Goal: Task Accomplishment & Management: Complete application form

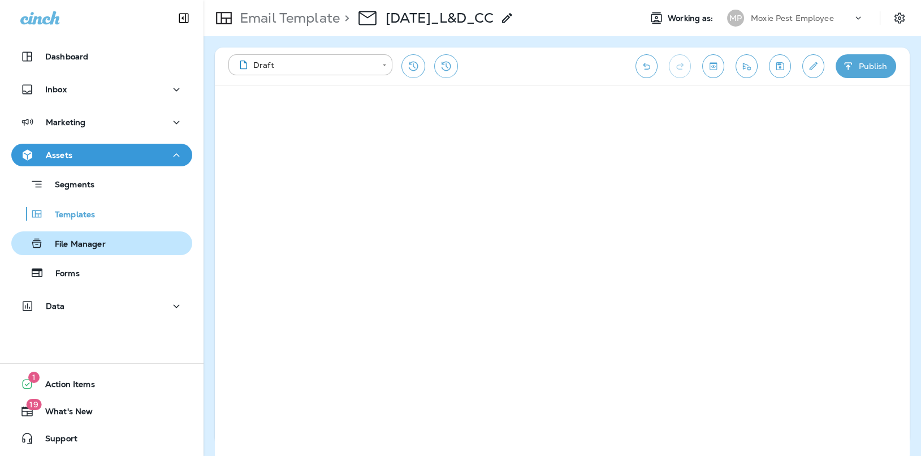
click at [72, 237] on div "File Manager" at bounding box center [61, 243] width 90 height 17
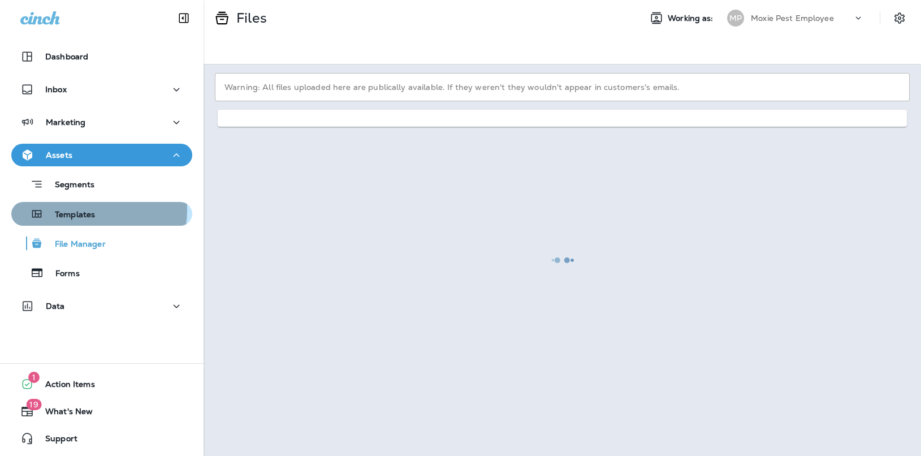
click at [71, 210] on p "Templates" at bounding box center [69, 215] width 51 height 11
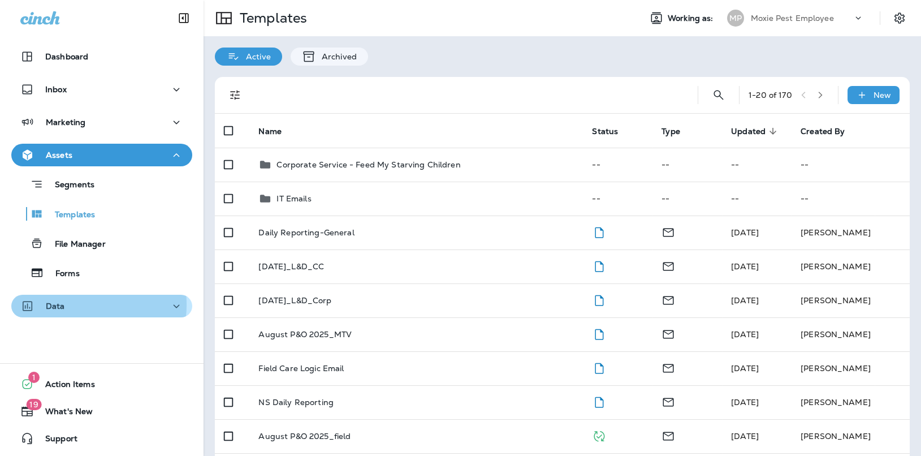
click at [70, 304] on div "Data" at bounding box center [101, 306] width 163 height 14
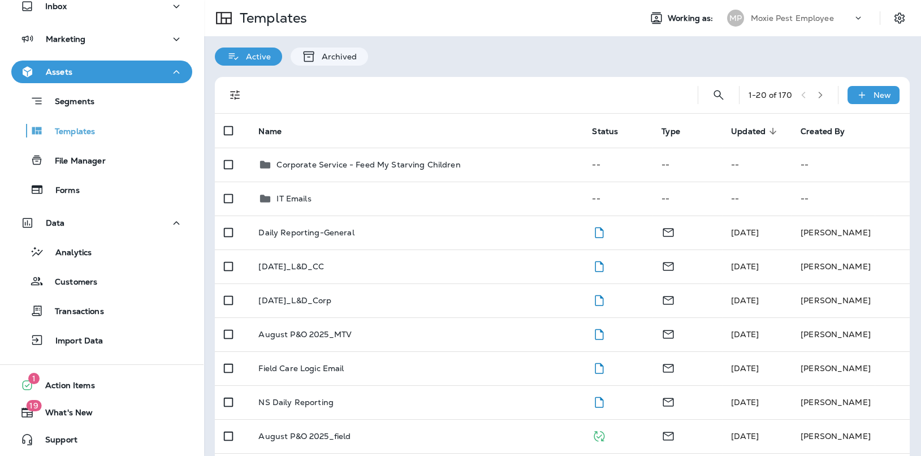
scroll to position [83, 0]
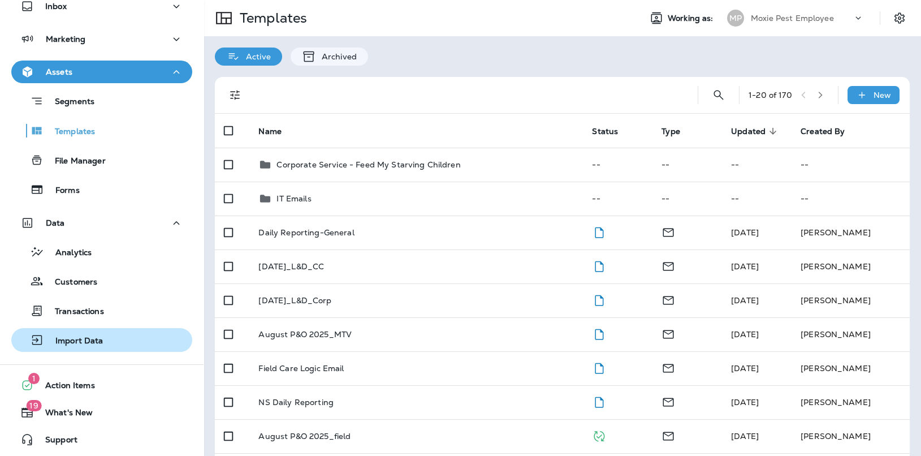
click at [88, 342] on p "Import Data" at bounding box center [73, 341] width 59 height 11
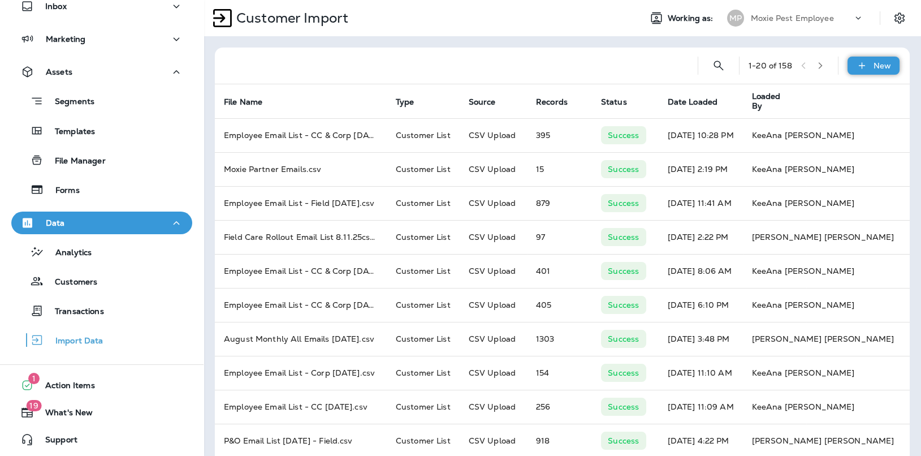
click at [856, 63] on icon at bounding box center [862, 65] width 12 height 11
click at [826, 99] on p "Customer list" at bounding box center [830, 95] width 53 height 9
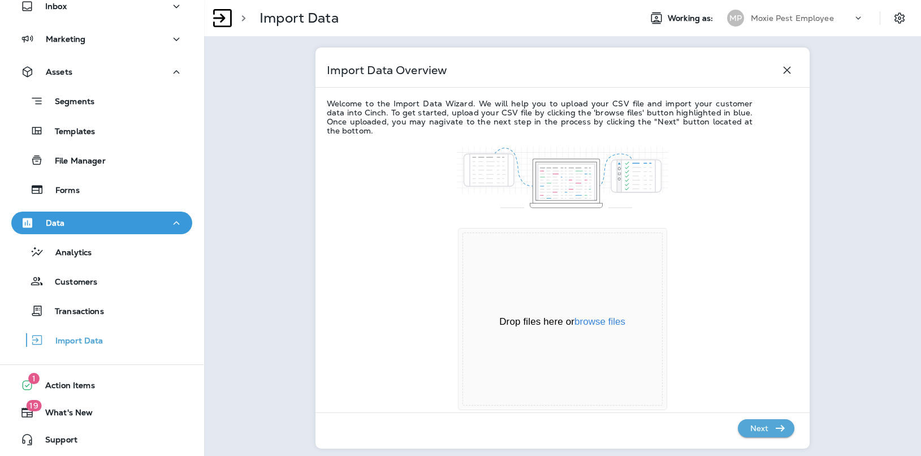
click at [587, 328] on div "Drop files here or browse files" at bounding box center [562, 322] width 199 height 13
click at [588, 324] on button "browse files" at bounding box center [600, 322] width 51 height 10
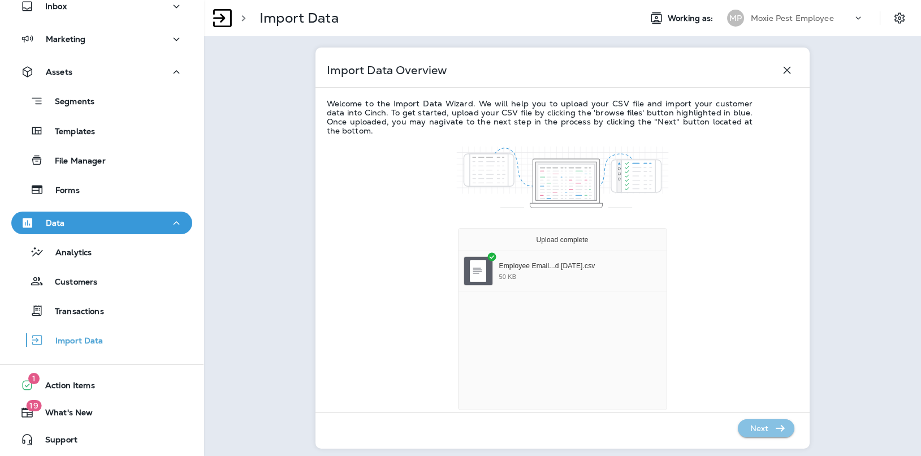
click at [774, 432] on icon "button" at bounding box center [781, 428] width 14 height 14
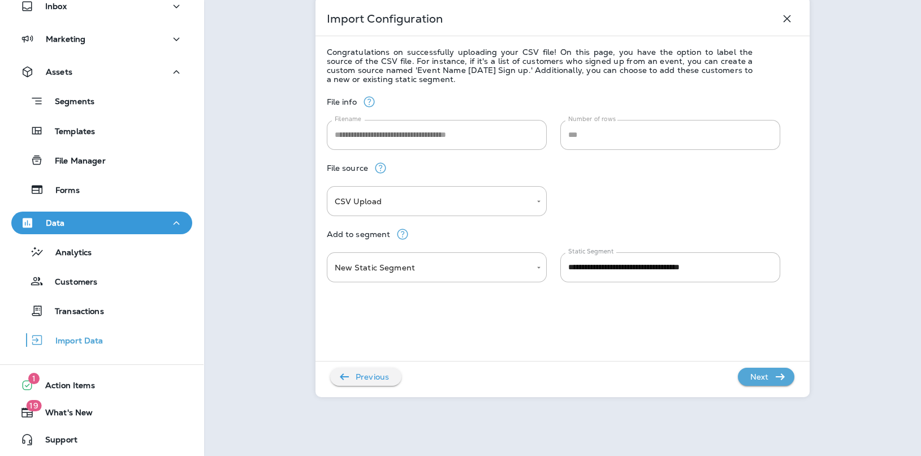
scroll to position [61, 0]
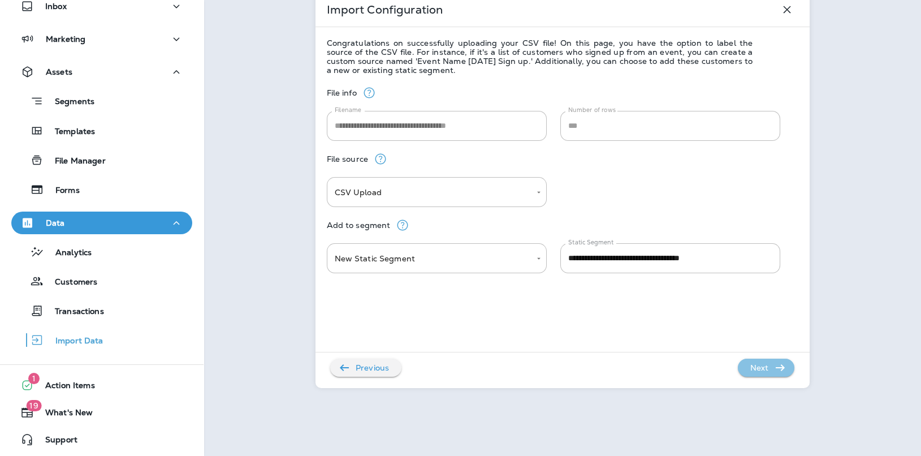
click at [746, 361] on p "Next" at bounding box center [760, 368] width 28 height 18
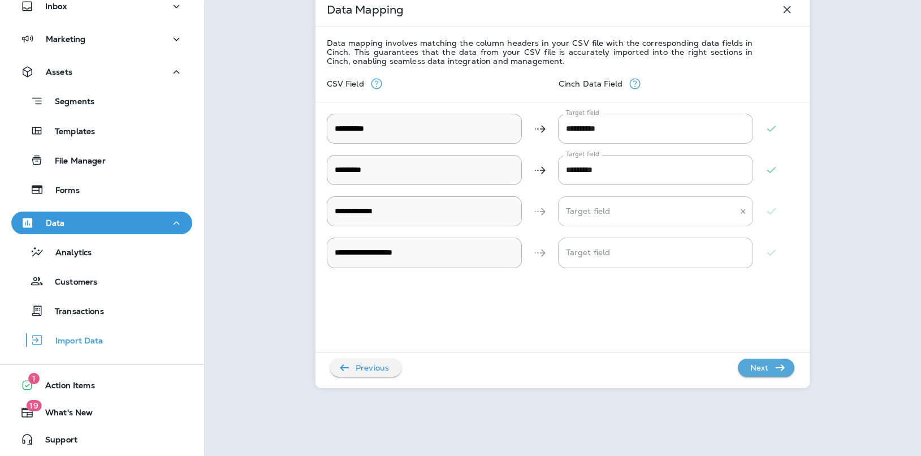
click at [609, 216] on Address "Target field" at bounding box center [647, 211] width 168 height 20
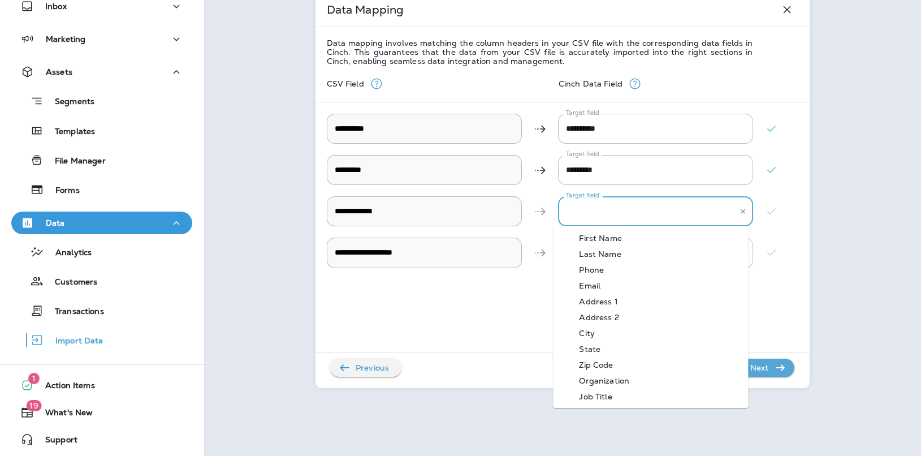
click at [600, 282] on div "Email" at bounding box center [589, 285] width 55 height 9
type Address "*****"
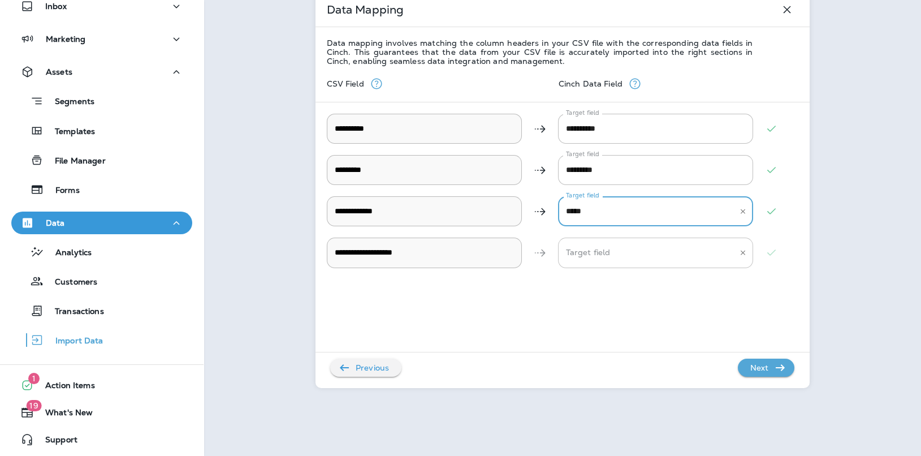
click at [614, 244] on Description "Target field" at bounding box center [647, 253] width 168 height 20
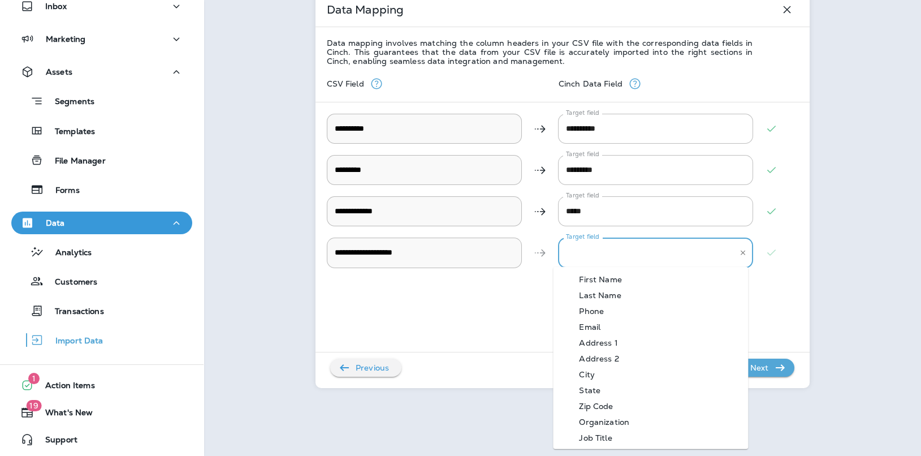
scroll to position [20, 0]
click at [610, 400] on div "Organization" at bounding box center [604, 401] width 84 height 9
type Description "**********"
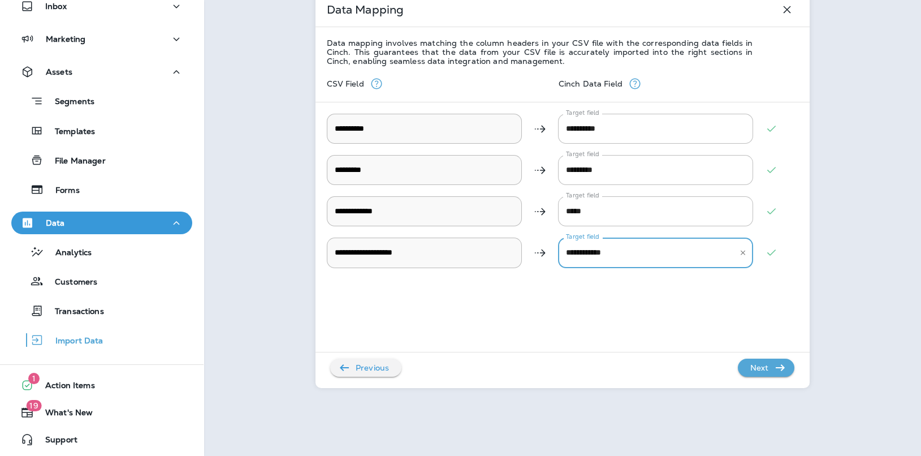
click at [751, 370] on p "Next" at bounding box center [760, 368] width 28 height 18
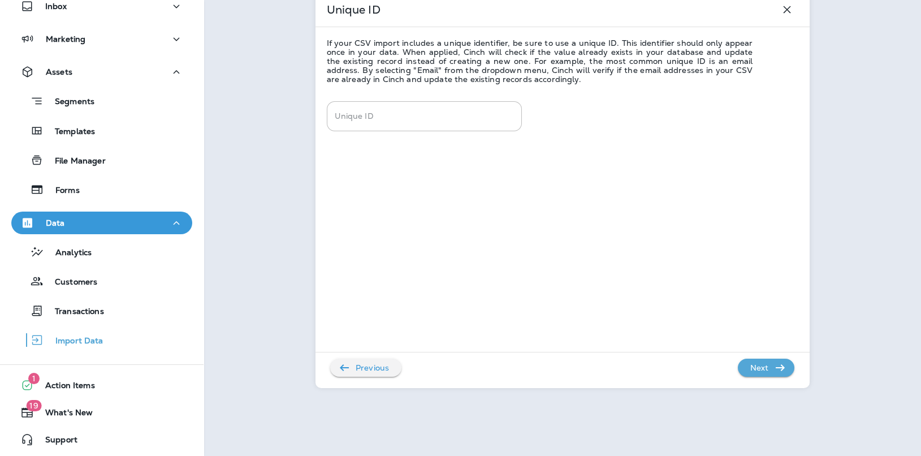
click at [766, 367] on p "Next" at bounding box center [760, 368] width 28 height 18
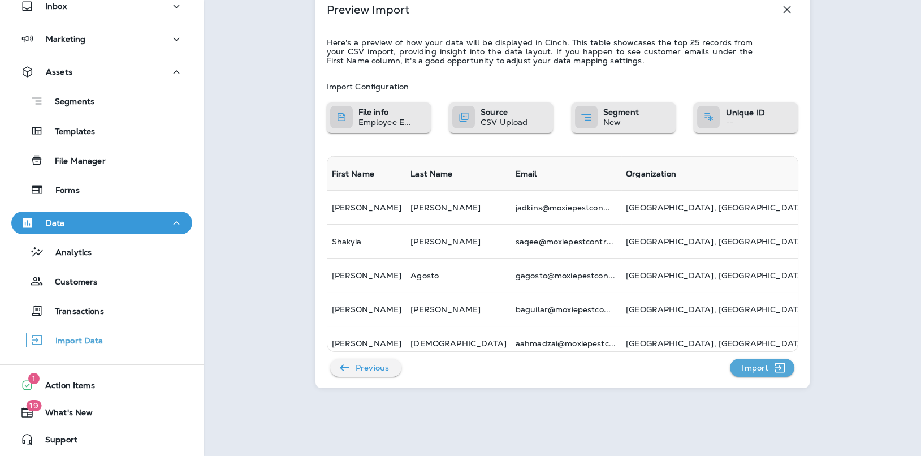
click at [742, 371] on p "Import" at bounding box center [756, 368] width 36 height 18
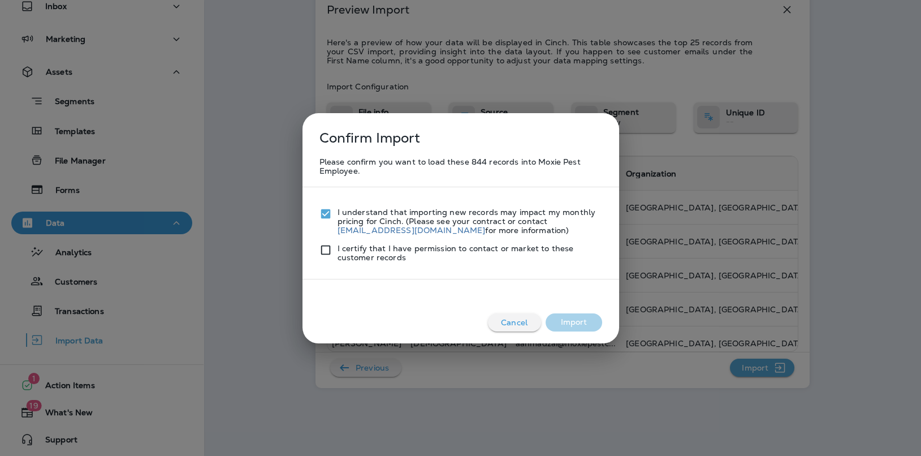
click at [334, 242] on div "I certify that I have permission to contact or market to these customer records" at bounding box center [461, 248] width 283 height 27
click at [579, 325] on button "Import" at bounding box center [574, 322] width 57 height 18
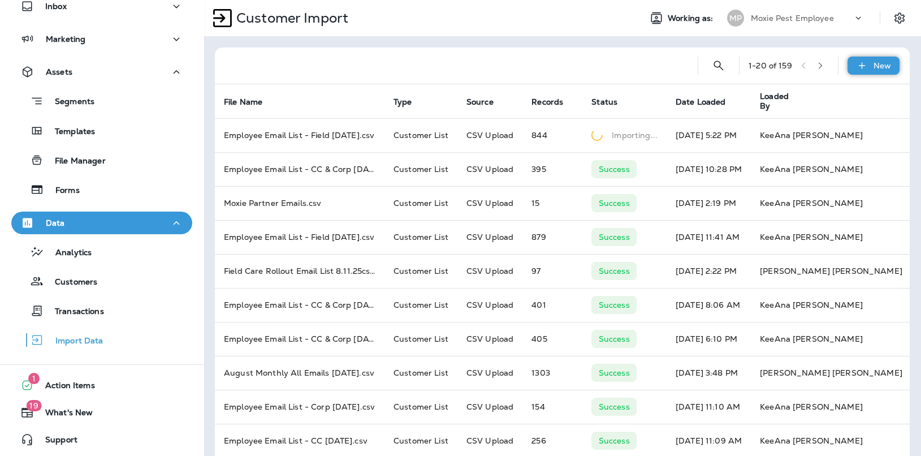
click at [848, 68] on div "New" at bounding box center [874, 66] width 52 height 18
click at [785, 97] on icon "button" at bounding box center [791, 95] width 14 height 14
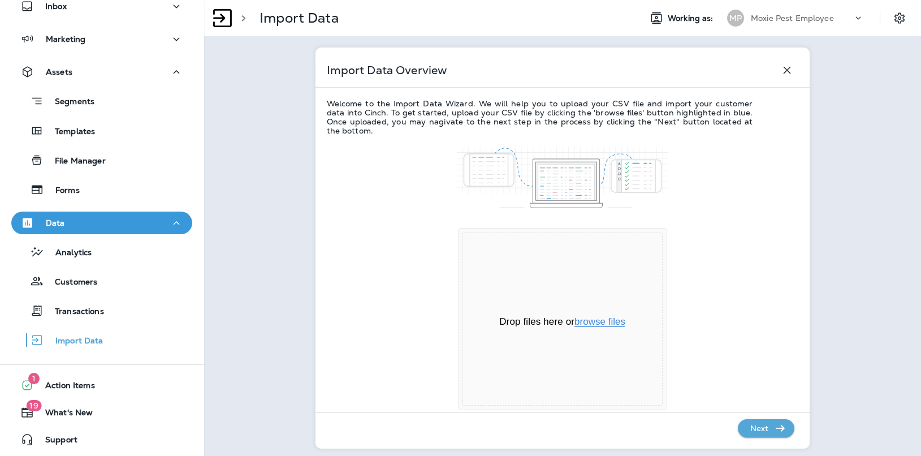
click at [591, 326] on button "browse files" at bounding box center [600, 322] width 51 height 10
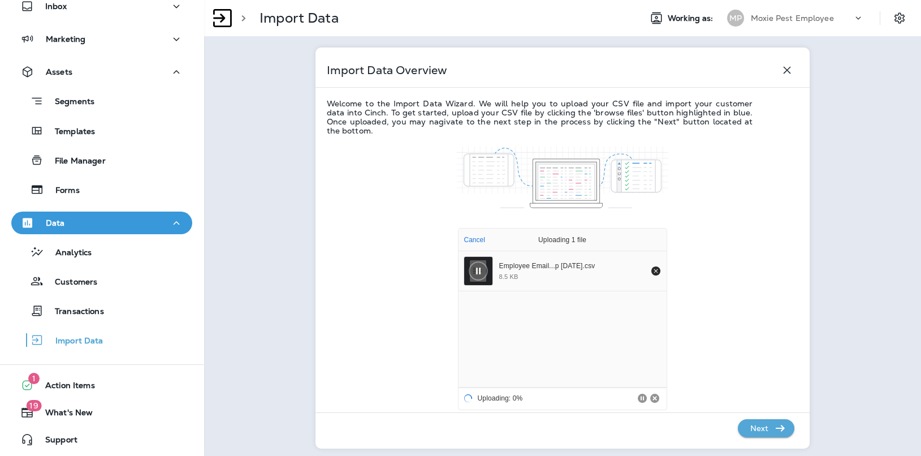
click at [757, 427] on p "Next" at bounding box center [760, 428] width 28 height 18
click at [759, 429] on p "Next" at bounding box center [760, 428] width 28 height 18
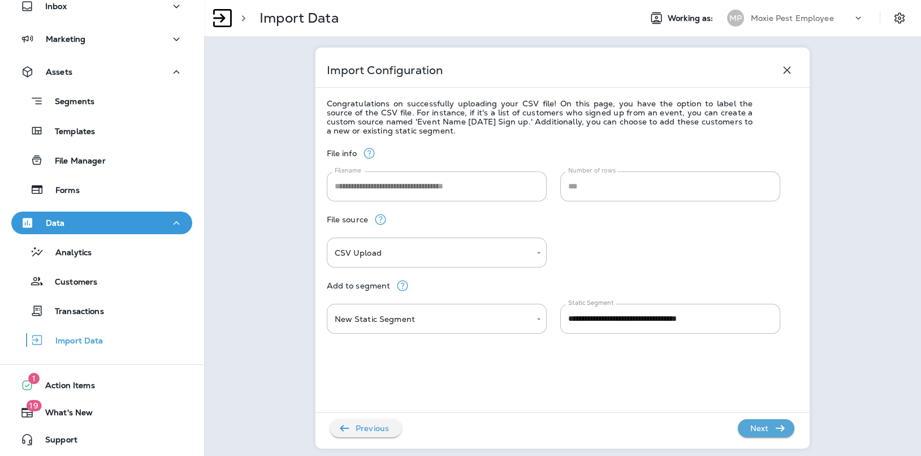
click at [753, 429] on p "Next" at bounding box center [760, 428] width 28 height 18
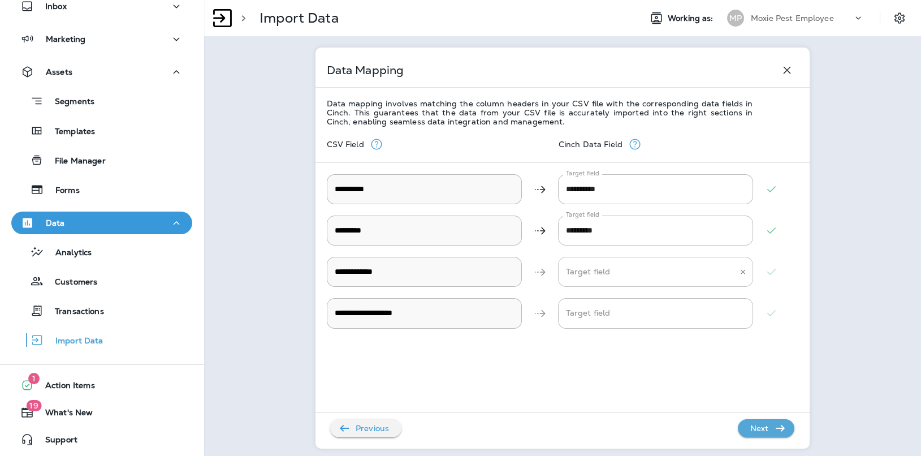
click at [630, 274] on Address "Target field" at bounding box center [647, 272] width 168 height 20
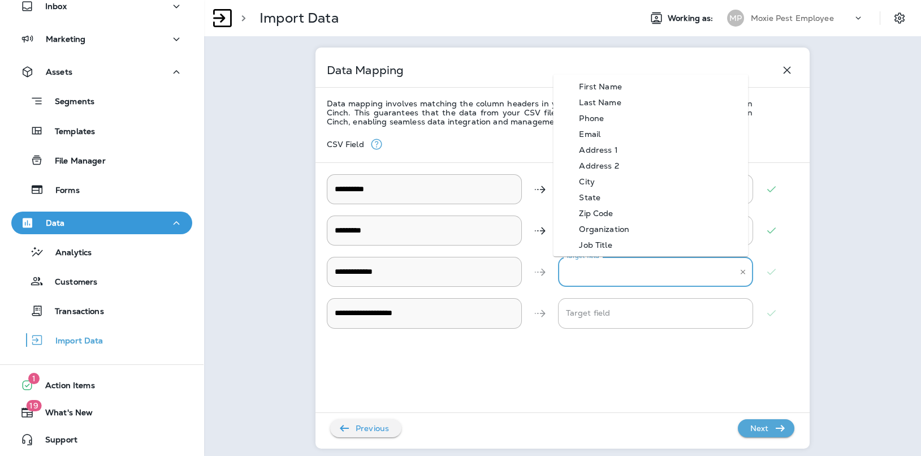
drag, startPoint x: 587, startPoint y: 124, endPoint x: 589, endPoint y: 132, distance: 7.7
click at [589, 132] on Address-listbox "First Name Last Name Phone Email Address 1 Address 2 City State Zip Code Organi…" at bounding box center [650, 165] width 195 height 182
click at [589, 132] on div "Email" at bounding box center [589, 134] width 55 height 9
type Address "*****"
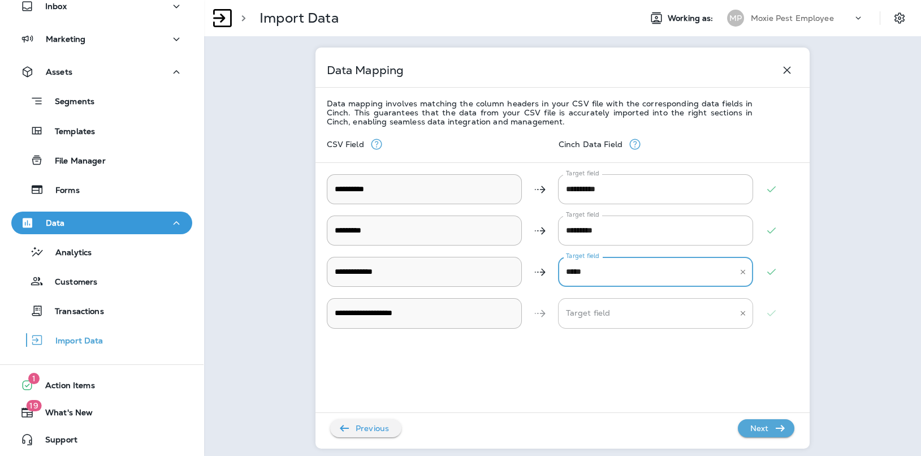
click at [615, 322] on Description "Target field" at bounding box center [647, 313] width 168 height 20
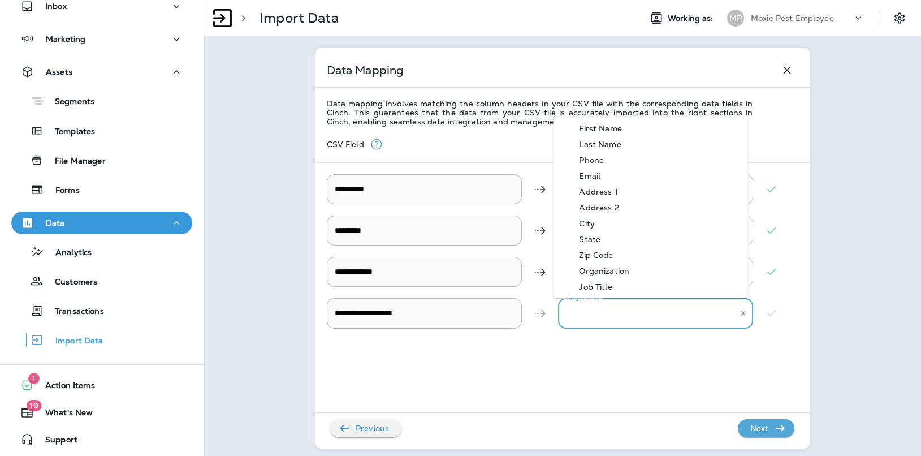
click at [613, 274] on div "Organization" at bounding box center [604, 270] width 84 height 9
type Description "**********"
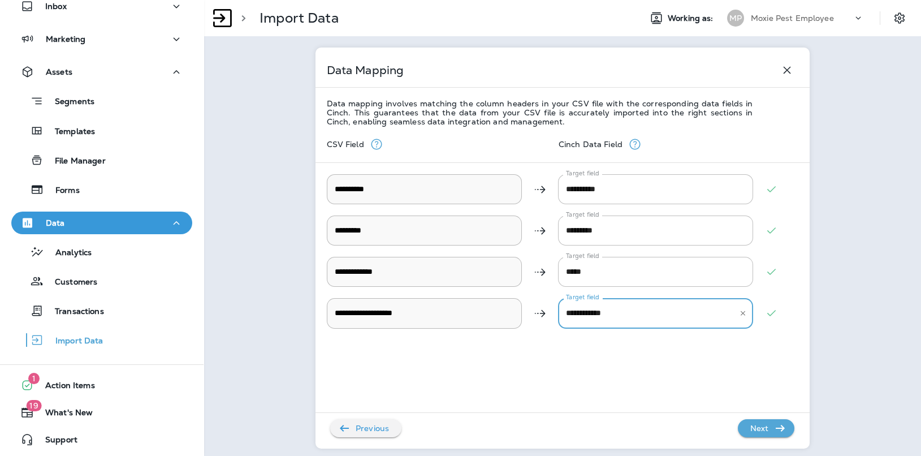
click at [762, 430] on p "Next" at bounding box center [760, 428] width 28 height 18
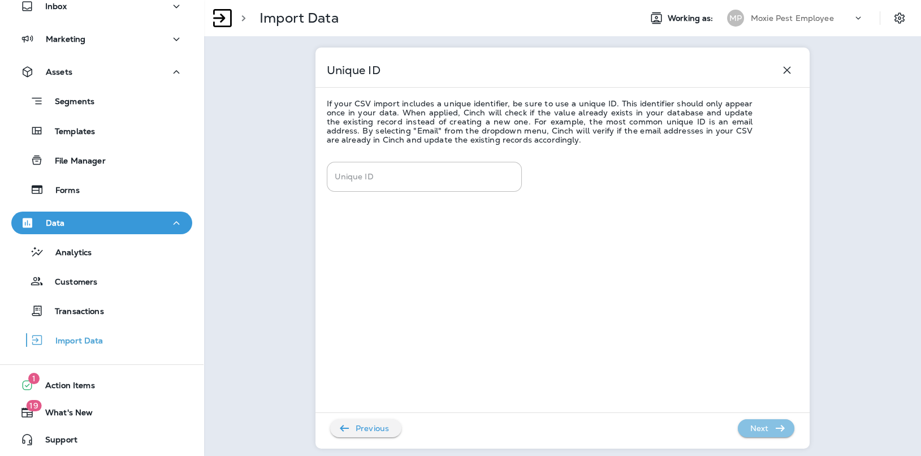
click at [751, 432] on p "Next" at bounding box center [760, 428] width 28 height 18
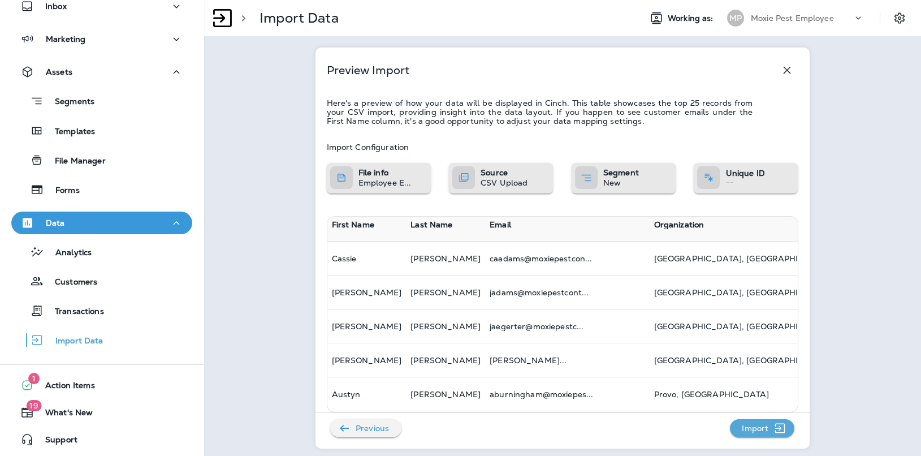
scroll to position [20, 0]
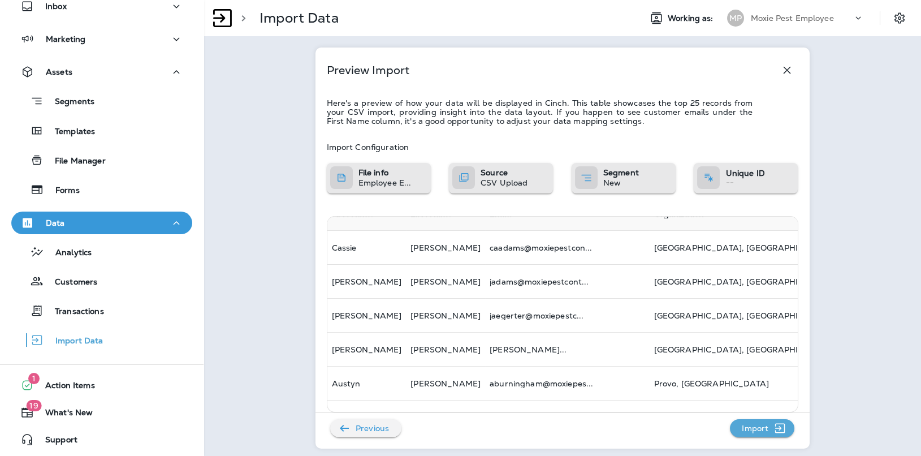
click at [754, 440] on div "Import Configuration File info Employee E... Source CSV Upload Segment New Uniq…" at bounding box center [563, 322] width 472 height 392
click at [753, 433] on p "Import" at bounding box center [756, 428] width 36 height 18
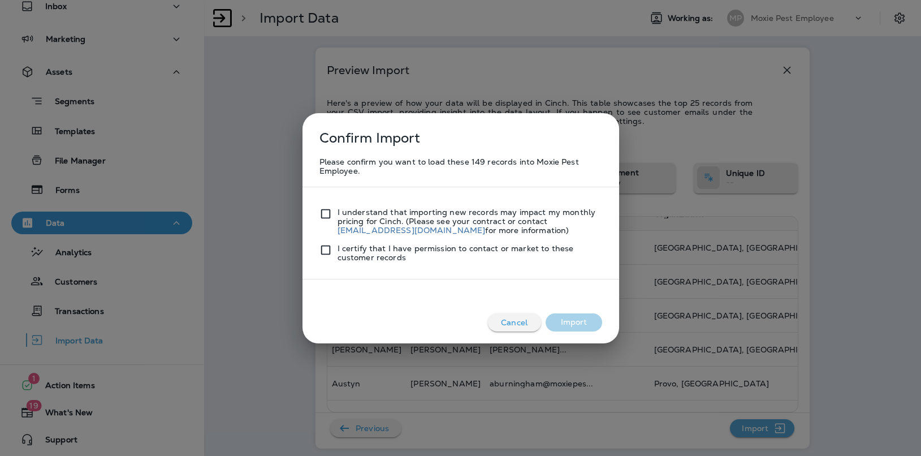
click at [320, 214] on div "Please confirm you want to load these 149 records into Moxie Pest Employee. I u…" at bounding box center [461, 210] width 294 height 116
click at [332, 225] on div at bounding box center [329, 221] width 18 height 27
click at [331, 255] on div at bounding box center [329, 253] width 18 height 18
click at [592, 318] on button "Import" at bounding box center [574, 322] width 57 height 18
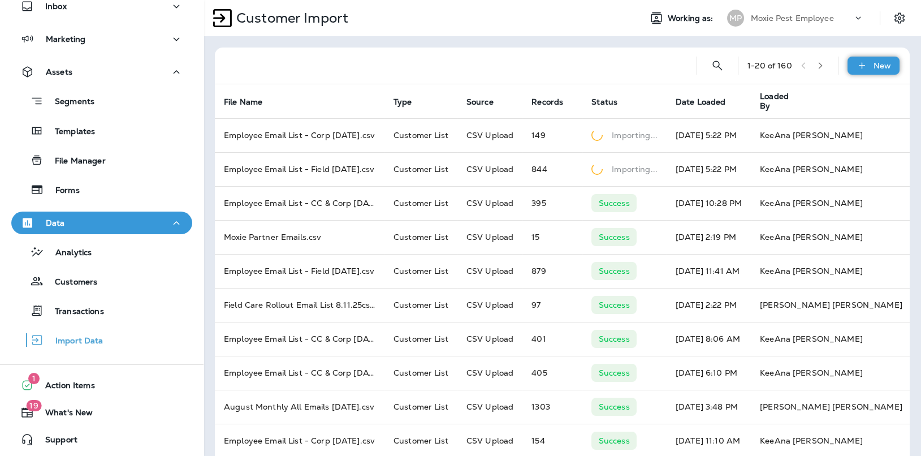
click at [862, 72] on div "New" at bounding box center [874, 66] width 52 height 18
click at [813, 102] on button "Customer list" at bounding box center [833, 95] width 113 height 28
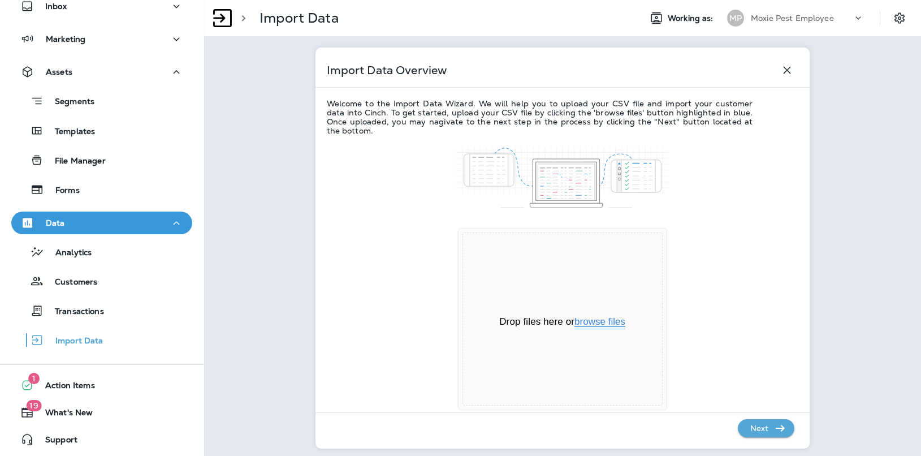
click at [621, 322] on button "browse files" at bounding box center [600, 322] width 51 height 10
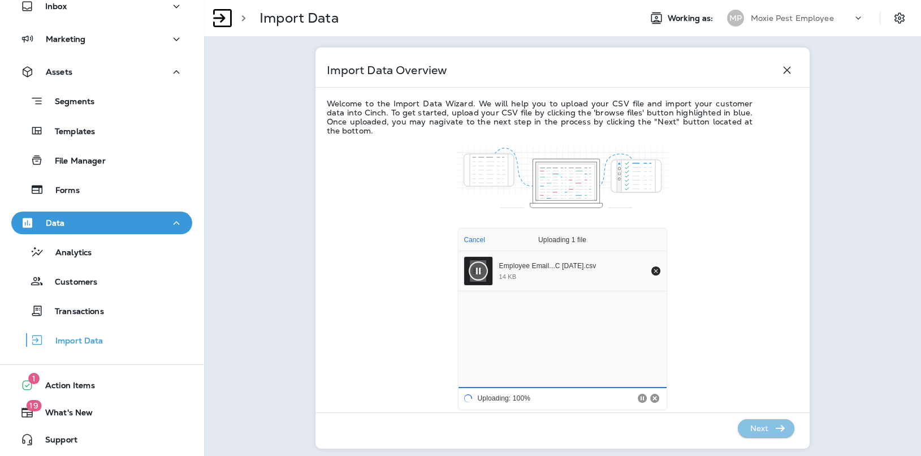
click at [775, 426] on icon "button" at bounding box center [781, 428] width 14 height 14
click at [762, 427] on p "Next" at bounding box center [760, 428] width 28 height 18
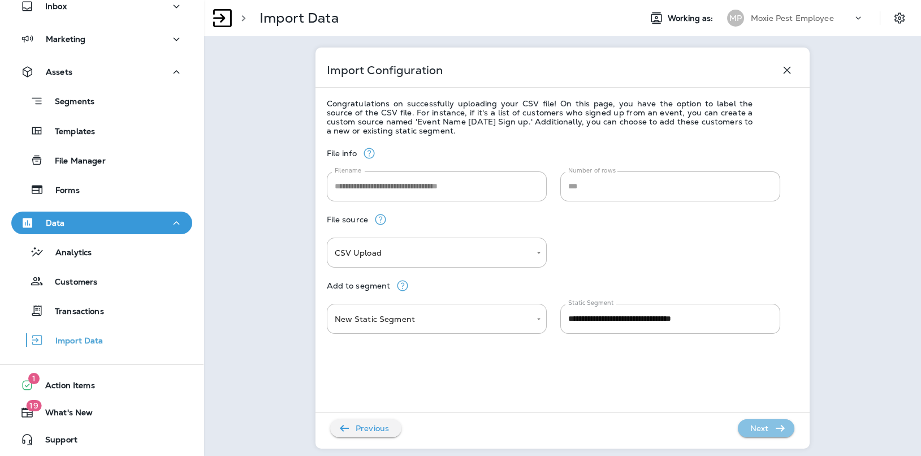
click at [759, 433] on p "Next" at bounding box center [760, 428] width 28 height 18
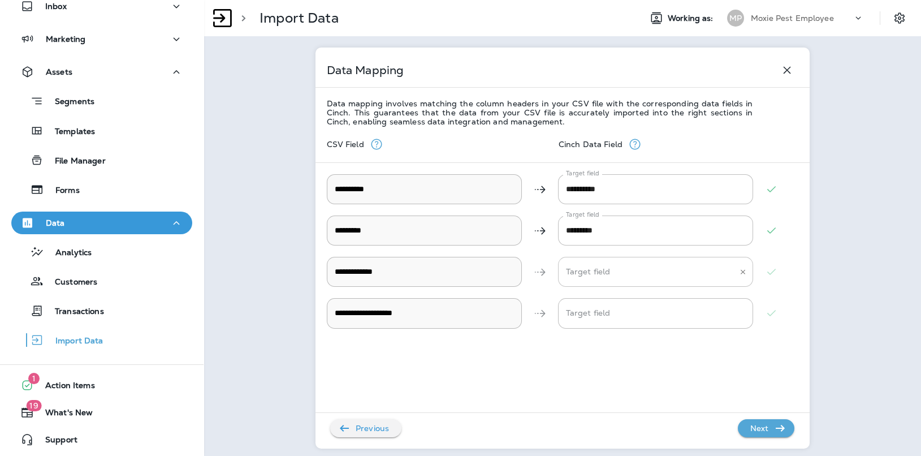
click at [626, 259] on div "Target field" at bounding box center [655, 272] width 195 height 30
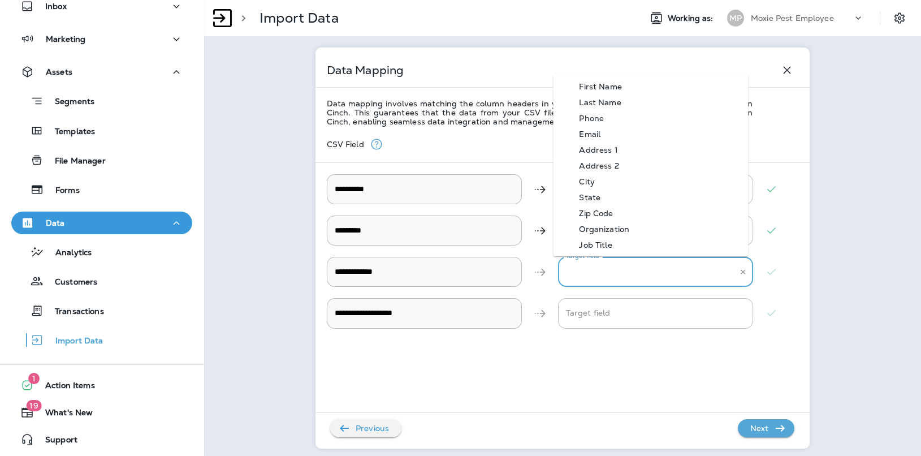
click at [591, 133] on div "Email" at bounding box center [589, 134] width 55 height 9
type Address "*****"
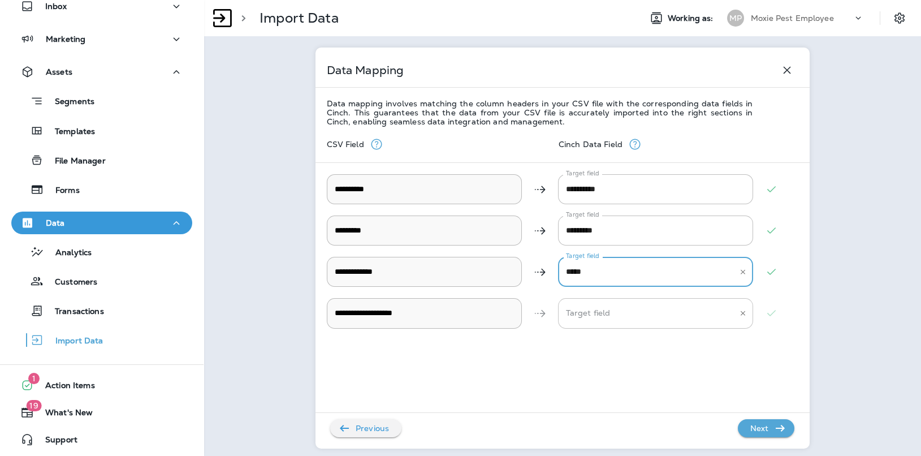
click at [610, 305] on Description "Target field" at bounding box center [647, 313] width 168 height 20
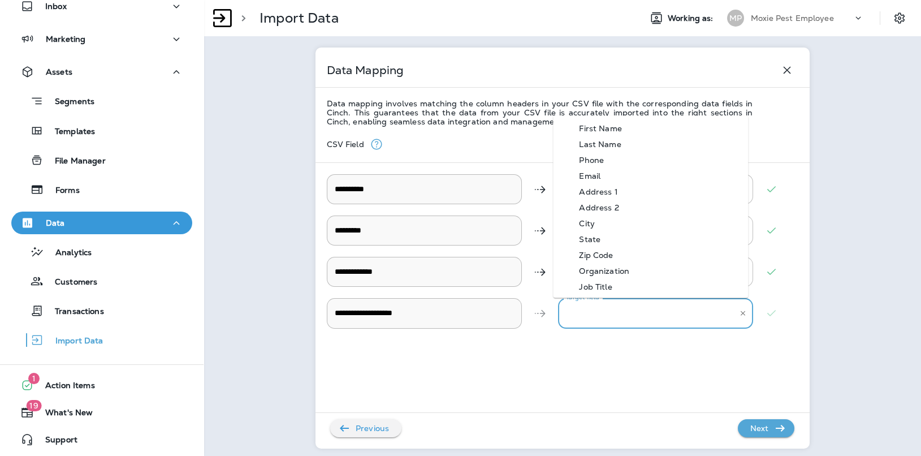
click at [616, 272] on div "Organization" at bounding box center [604, 270] width 84 height 9
type Description "**********"
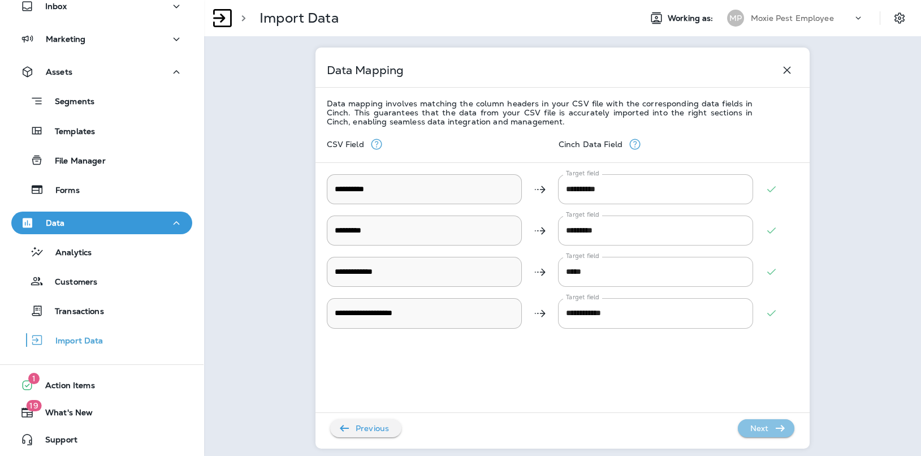
click at [763, 432] on p "Next" at bounding box center [760, 428] width 28 height 18
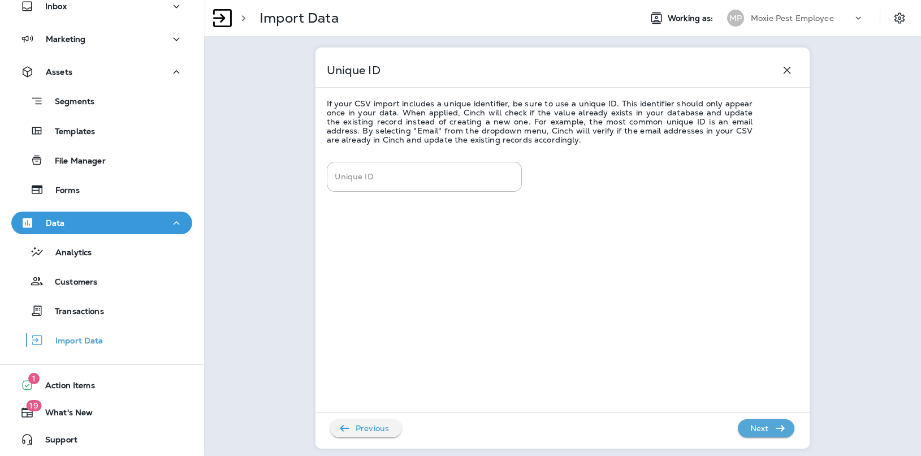
click at [763, 424] on p "Next" at bounding box center [760, 428] width 28 height 18
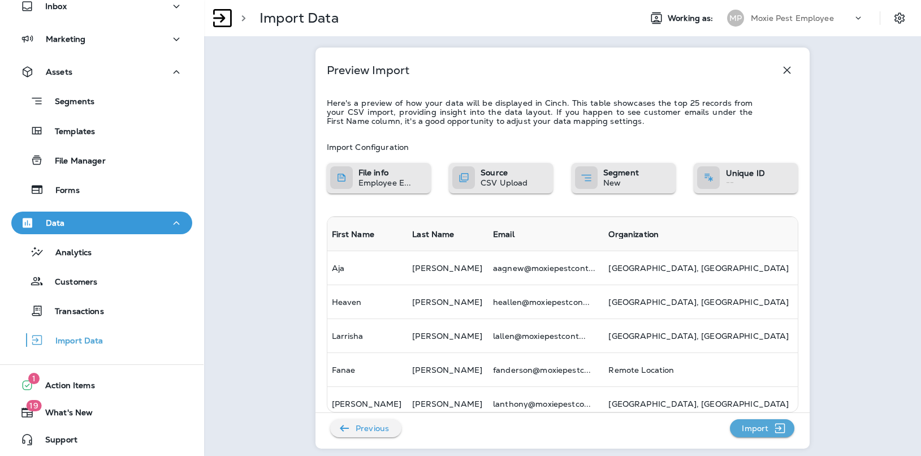
click at [763, 424] on p "Import" at bounding box center [756, 428] width 36 height 18
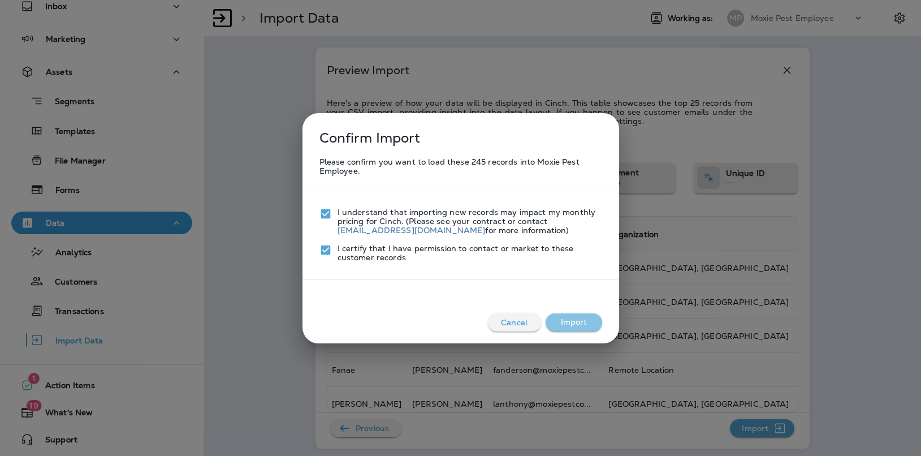
click at [597, 324] on button "Import" at bounding box center [574, 322] width 57 height 18
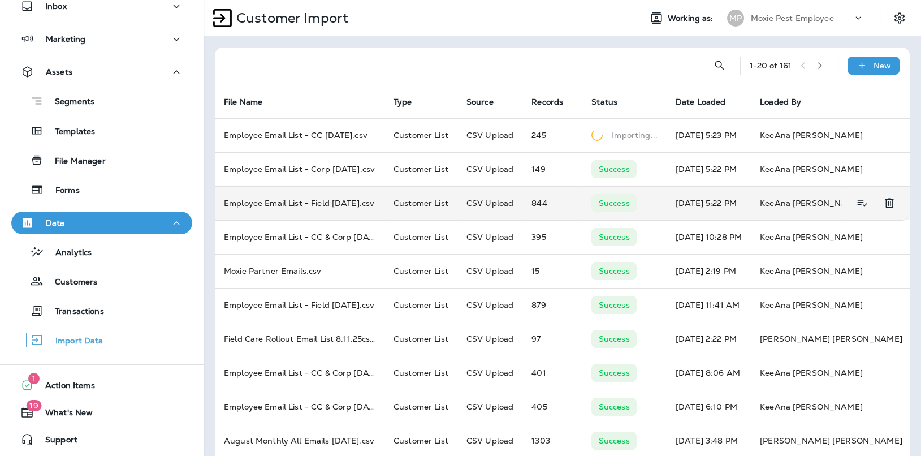
click at [472, 198] on td "CSV Upload" at bounding box center [490, 203] width 65 height 34
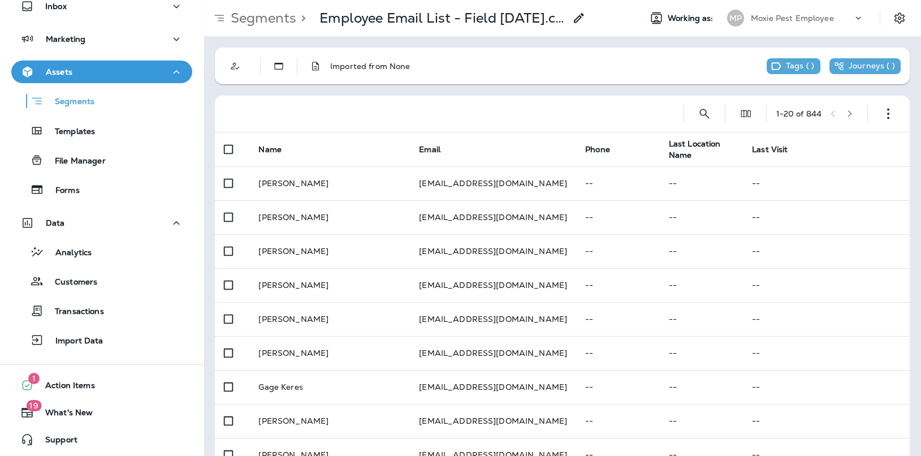
click at [287, 18] on p "Segments" at bounding box center [261, 18] width 70 height 17
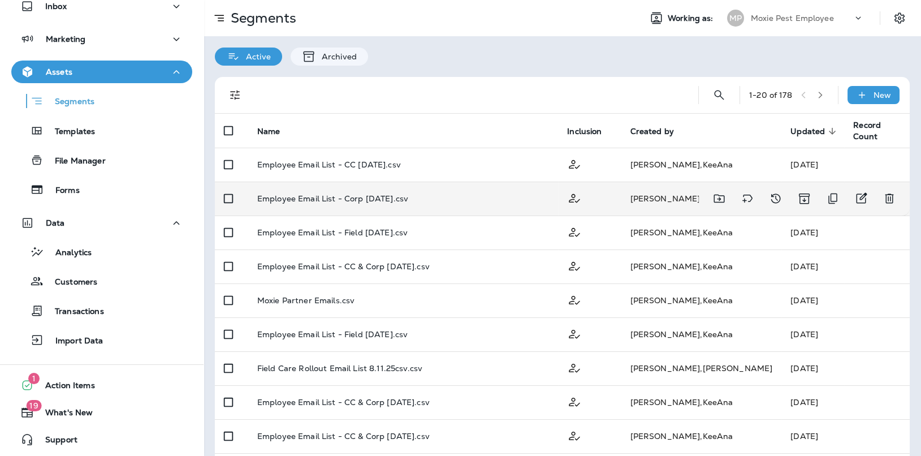
click at [349, 201] on p "Employee Email List - Corp [DATE].csv" at bounding box center [332, 198] width 151 height 9
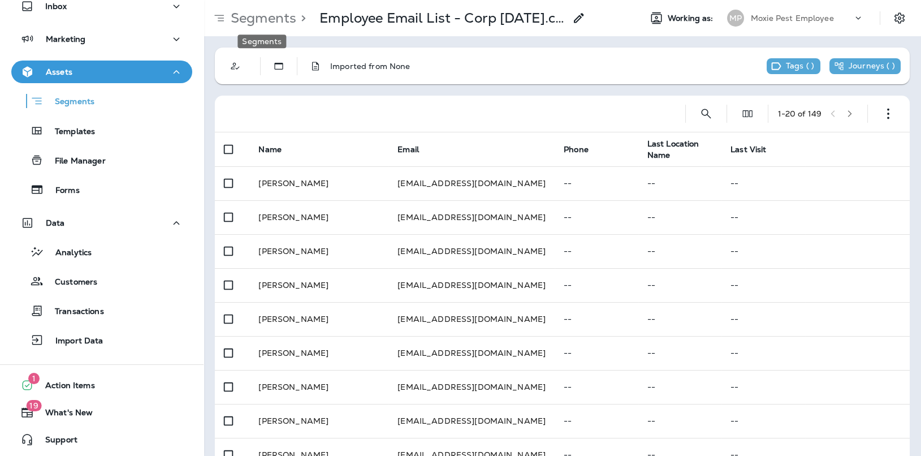
click at [261, 21] on p "Segments" at bounding box center [261, 18] width 70 height 17
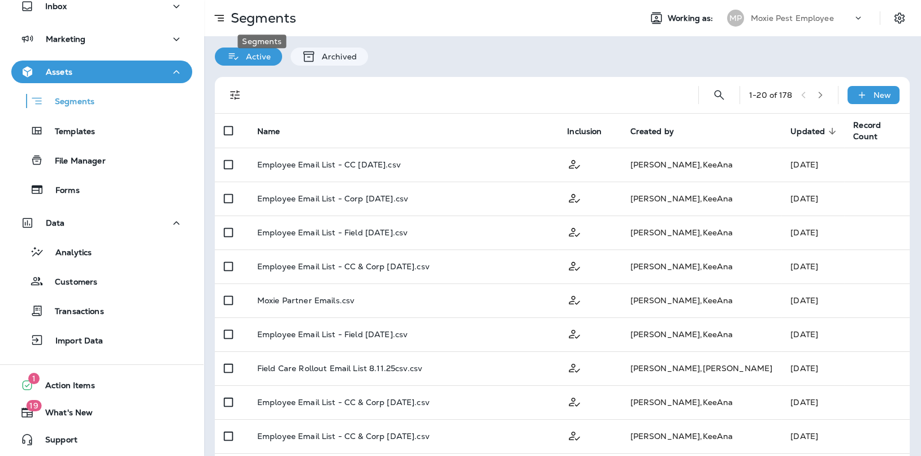
click at [249, 10] on p "Segments" at bounding box center [261, 18] width 70 height 17
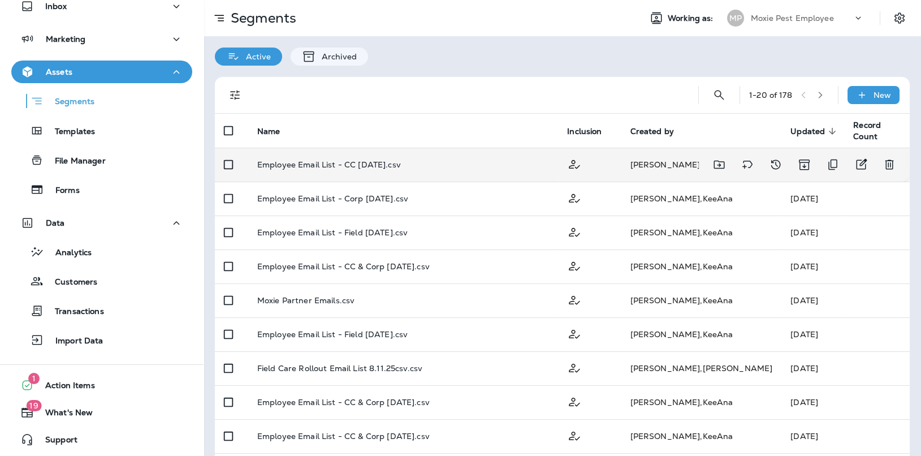
click at [325, 160] on p "Employee Email List - CC [DATE].csv" at bounding box center [329, 164] width 144 height 9
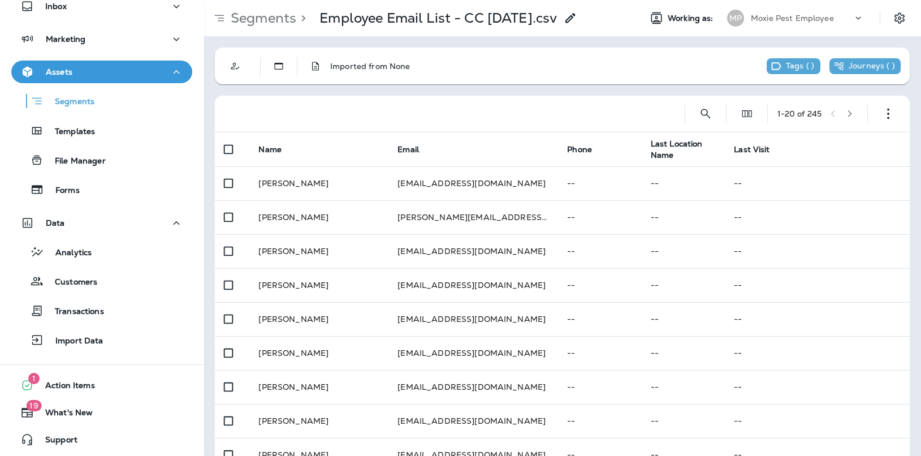
click at [249, 13] on p "Segments" at bounding box center [261, 18] width 70 height 17
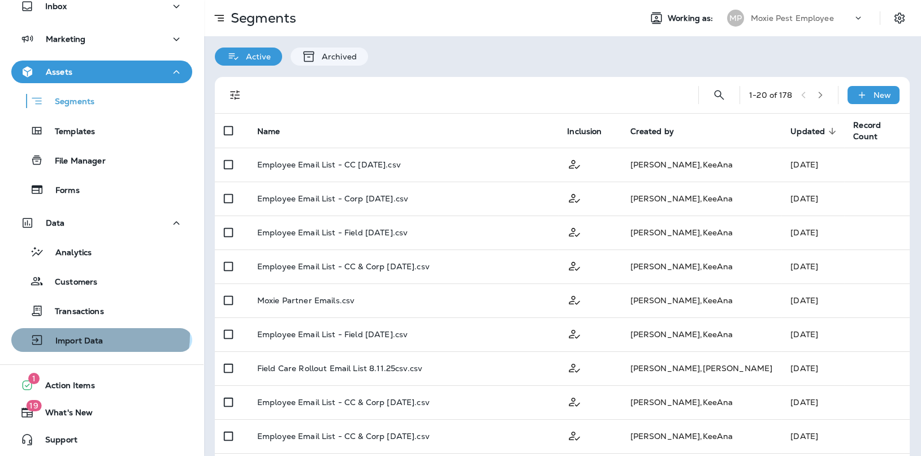
click at [100, 336] on p "Import Data" at bounding box center [73, 341] width 59 height 11
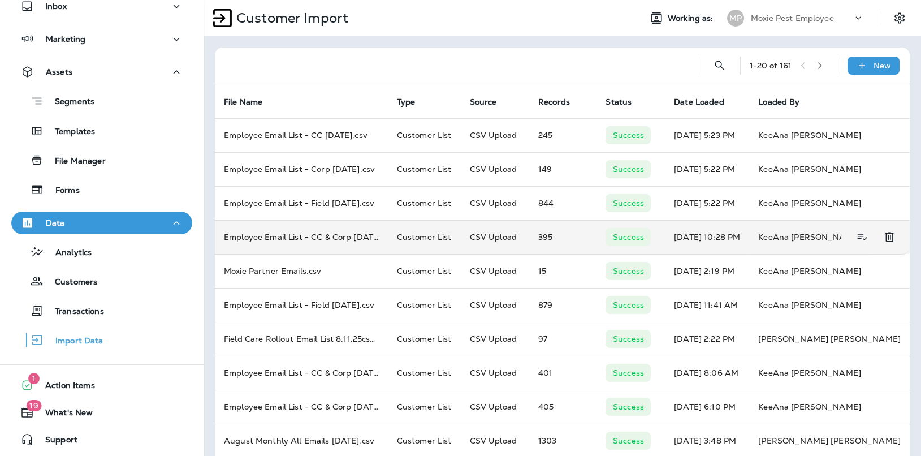
scroll to position [17, 0]
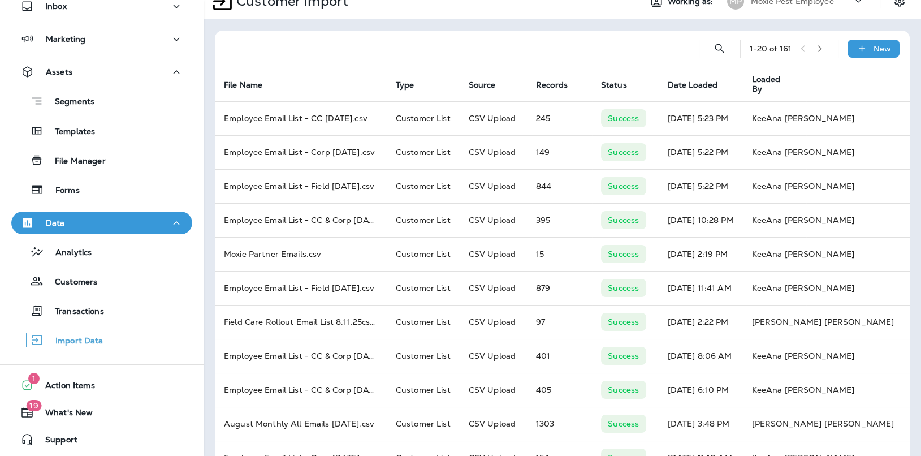
click at [371, 48] on div at bounding box center [457, 49] width 466 height 36
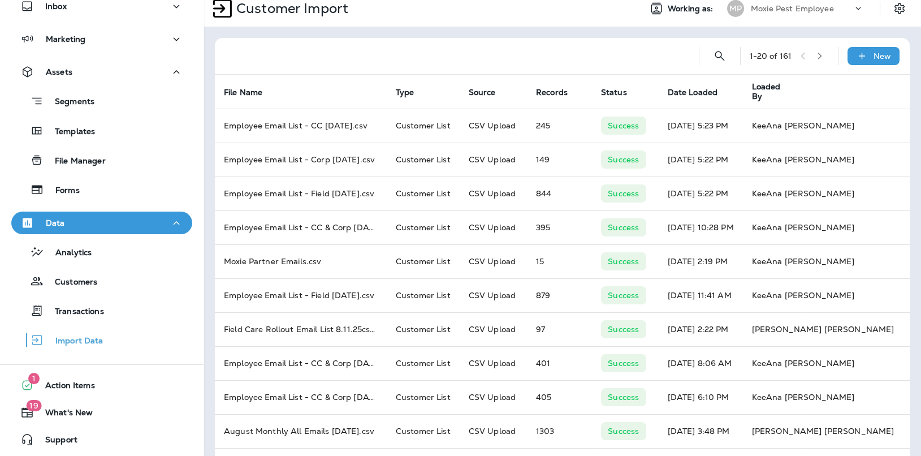
scroll to position [0, 0]
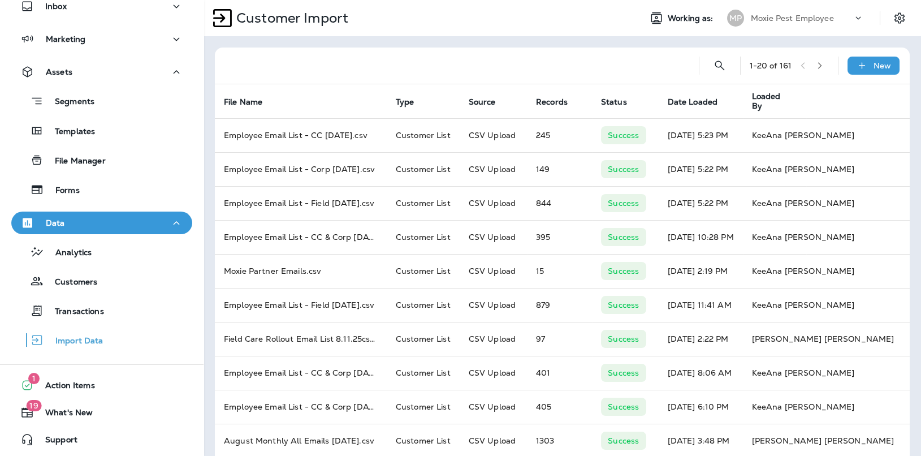
click at [464, 42] on div "1 - 20 of 161 New File Name Type Source Records Status Date Loaded Loaded By Em…" at bounding box center [563, 422] width 718 height 773
